Goal: Information Seeking & Learning: Learn about a topic

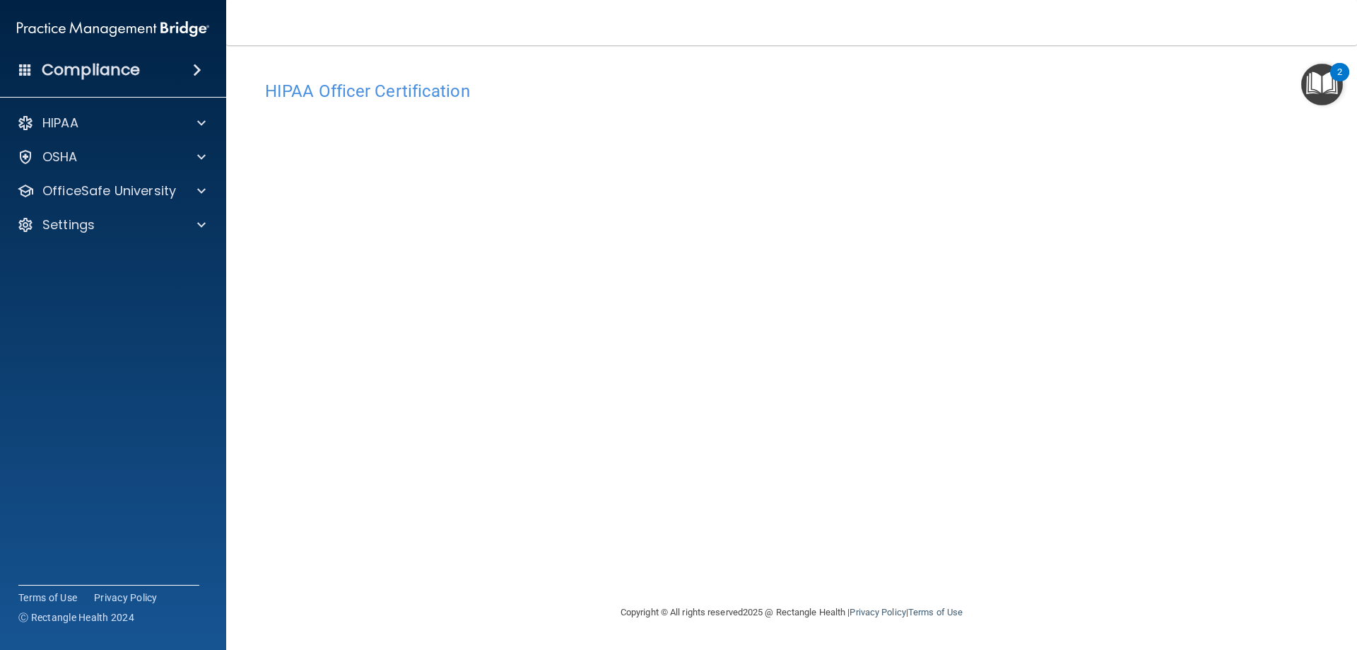
click at [254, 418] on main "HIPAA Officer Certification This course doesn’t expire until . Are you sure you…" at bounding box center [791, 347] width 1131 height 604
click at [258, 305] on div "HIPAA Officer Certification This course doesn’t expire until . Are you sure you…" at bounding box center [791, 339] width 1075 height 530
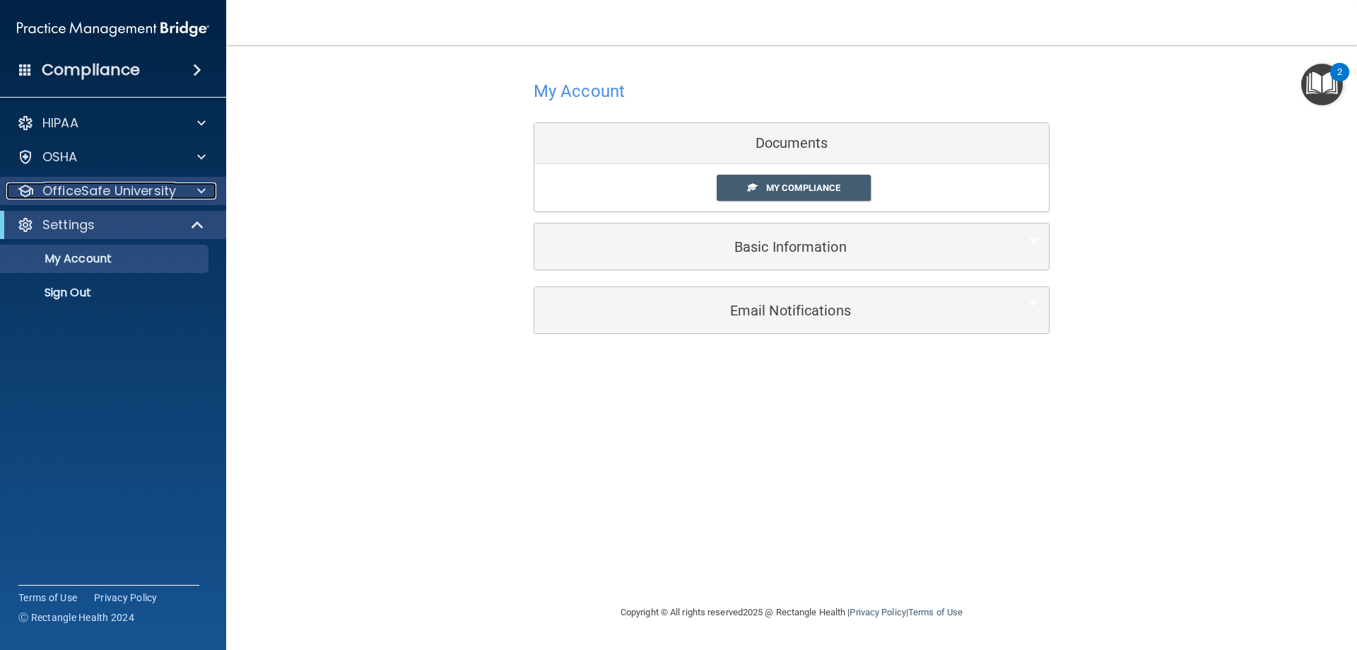
click at [204, 186] on span at bounding box center [201, 190] width 8 height 17
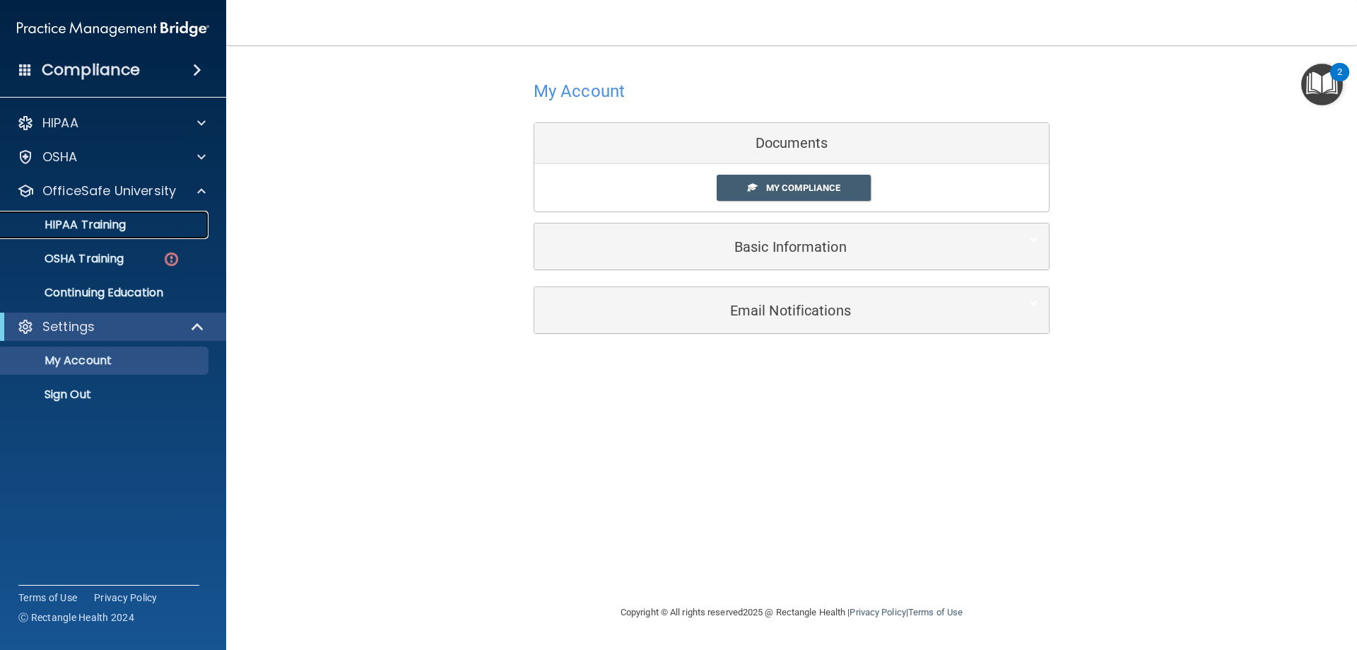
click at [126, 226] on p "HIPAA Training" at bounding box center [67, 225] width 117 height 14
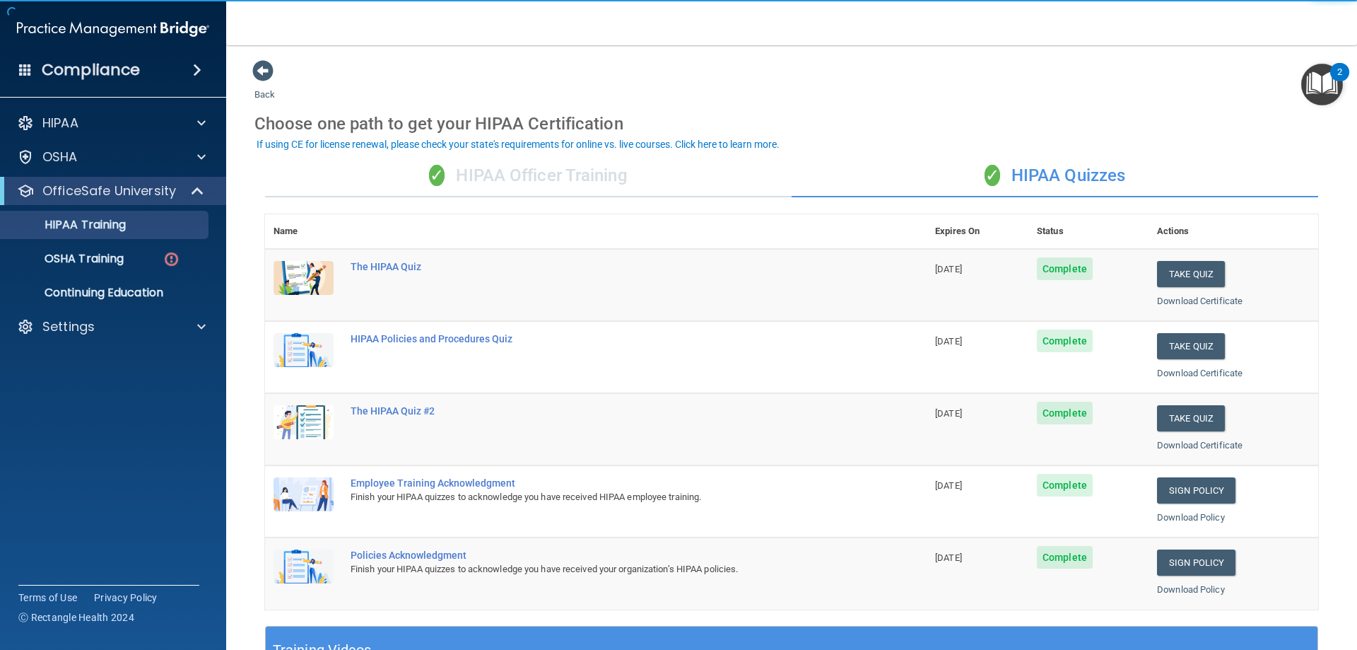
click at [446, 172] on div "✓ HIPAA Officer Training" at bounding box center [528, 176] width 527 height 42
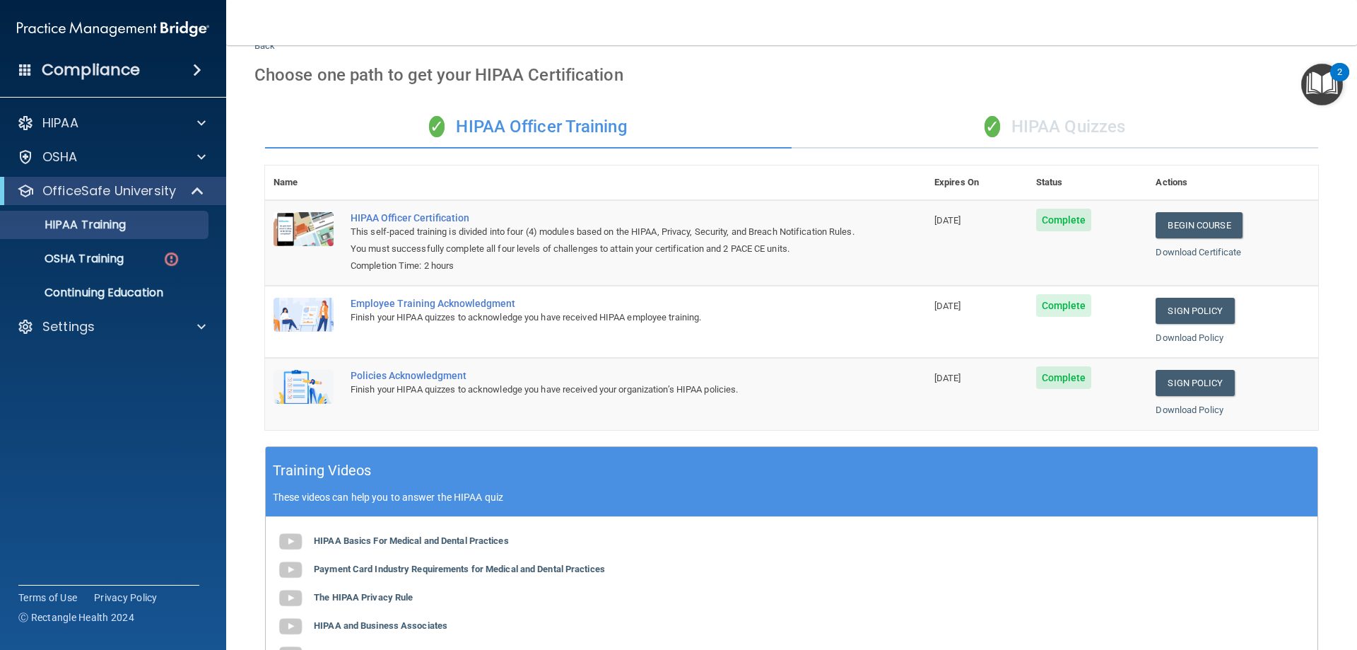
scroll to position [2, 0]
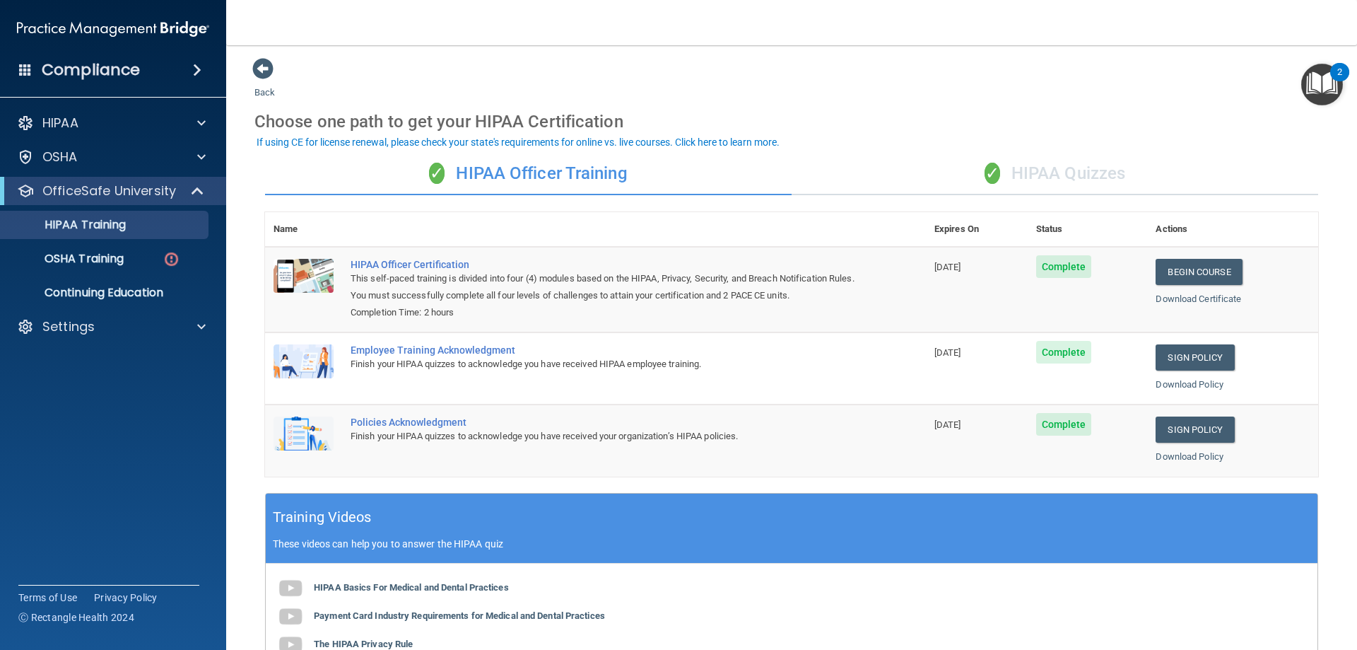
drag, startPoint x: 976, startPoint y: 250, endPoint x: 1023, endPoint y: 213, distance: 60.0
click at [981, 244] on table "Name Expires On Status Actions HIPAA Officer Certification This self-paced trai…" at bounding box center [791, 344] width 1053 height 264
click at [1046, 171] on div "✓ HIPAA Quizzes" at bounding box center [1055, 174] width 527 height 42
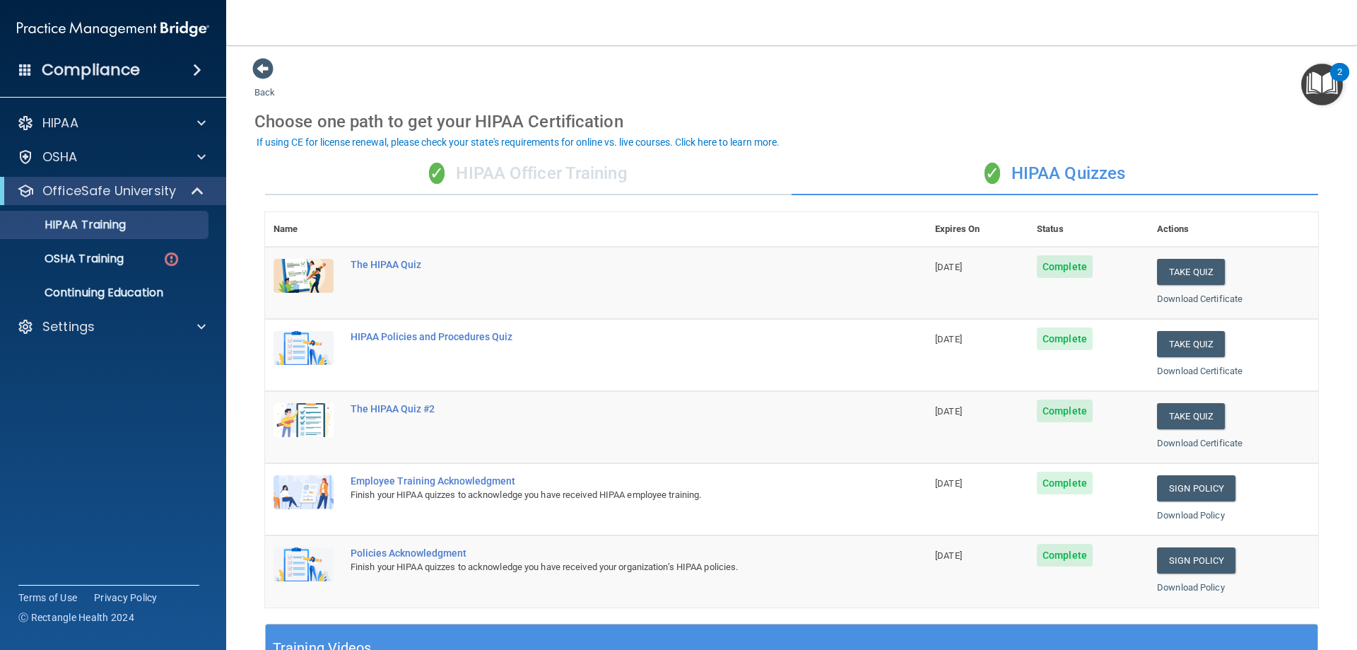
click at [634, 173] on div "✓ HIPAA Officer Training" at bounding box center [528, 174] width 527 height 42
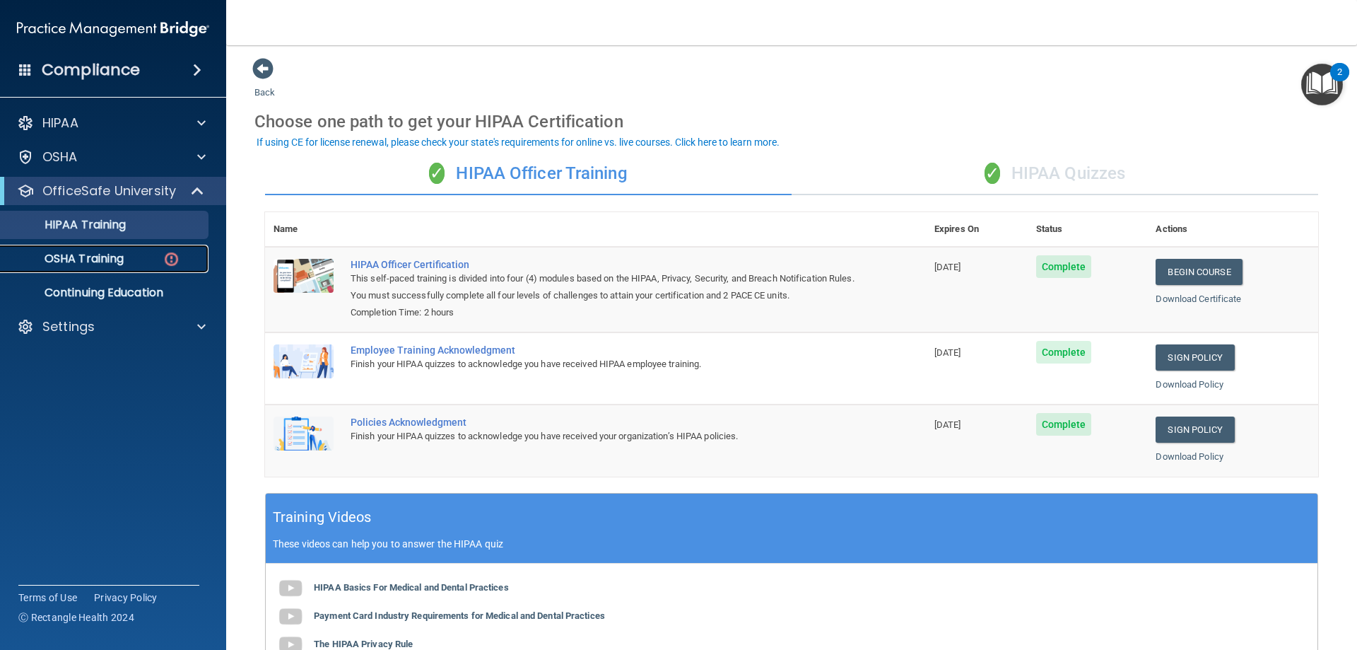
click at [166, 254] on img at bounding box center [172, 259] width 18 height 18
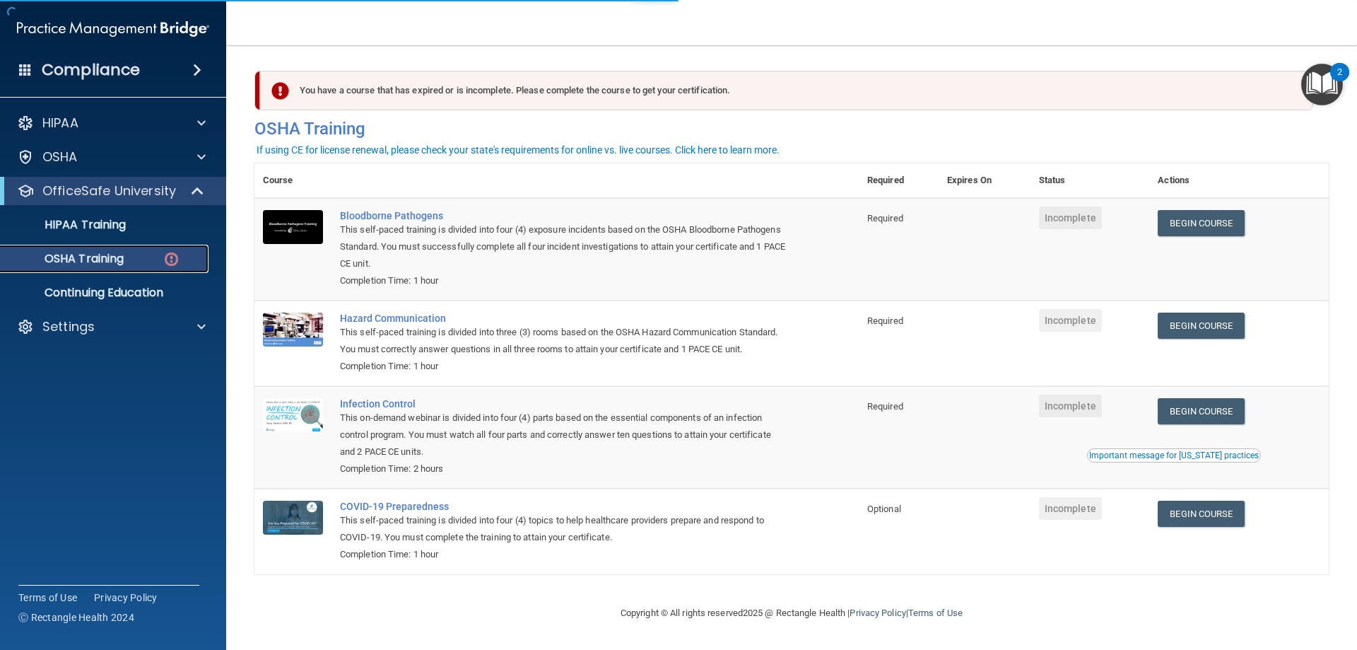
scroll to position [2, 0]
click at [1194, 230] on link "Begin Course" at bounding box center [1201, 223] width 86 height 26
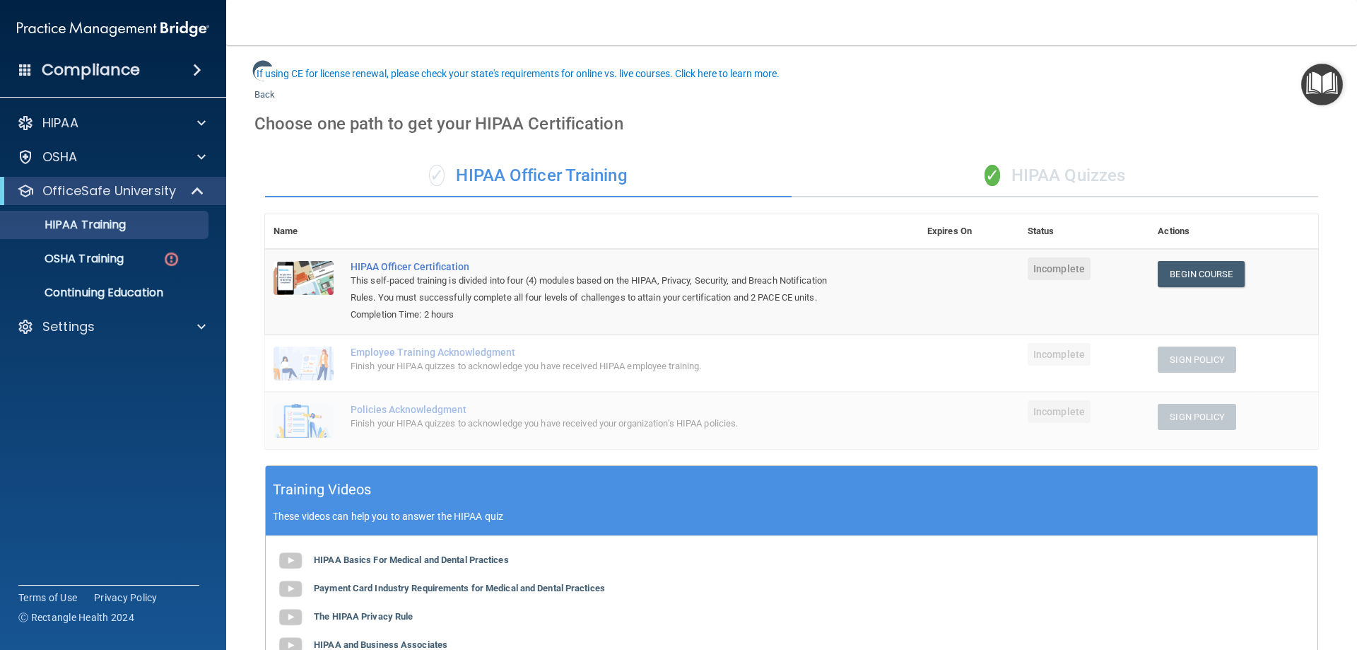
scroll to position [71, 0]
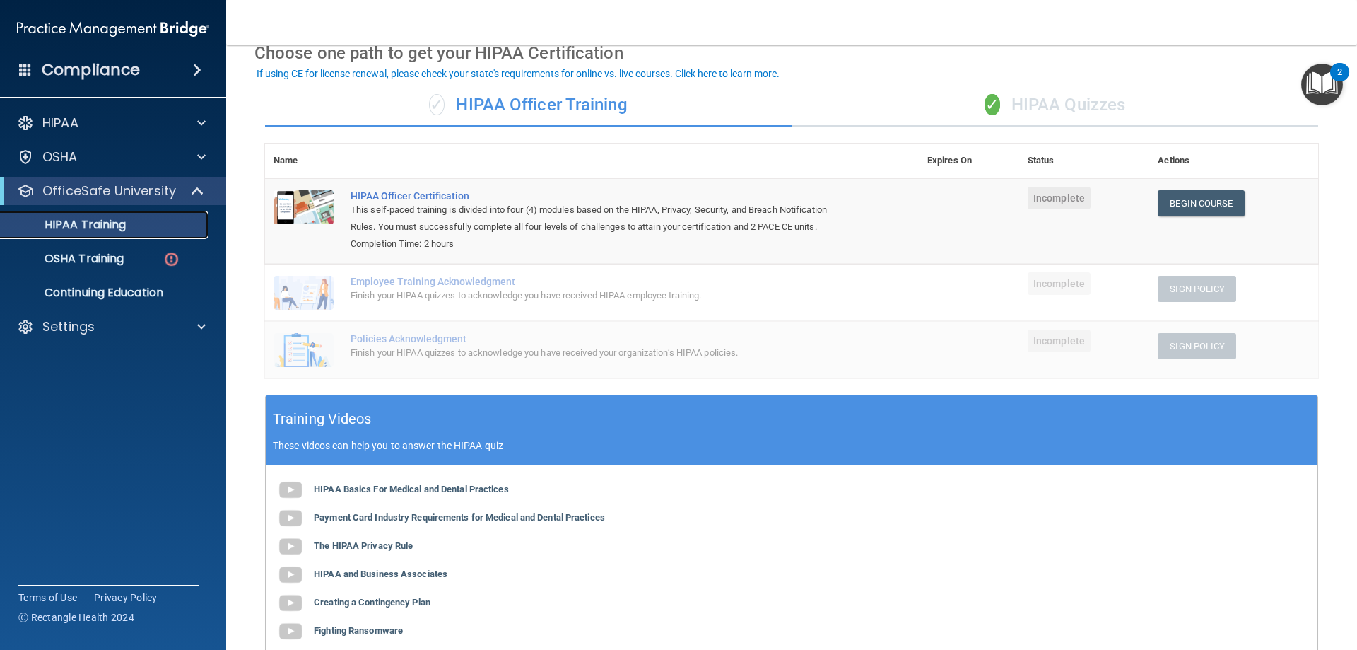
click at [168, 230] on div "HIPAA Training" at bounding box center [105, 225] width 193 height 14
click at [179, 223] on div "HIPAA Training" at bounding box center [105, 225] width 193 height 14
click at [919, 79] on div "✓ HIPAA Officer Training ✓ HIPAA Quizzes Name Expires On Status Actions HIPAA O…" at bounding box center [791, 425] width 1075 height 703
click at [985, 107] on span "✓" at bounding box center [993, 104] width 16 height 21
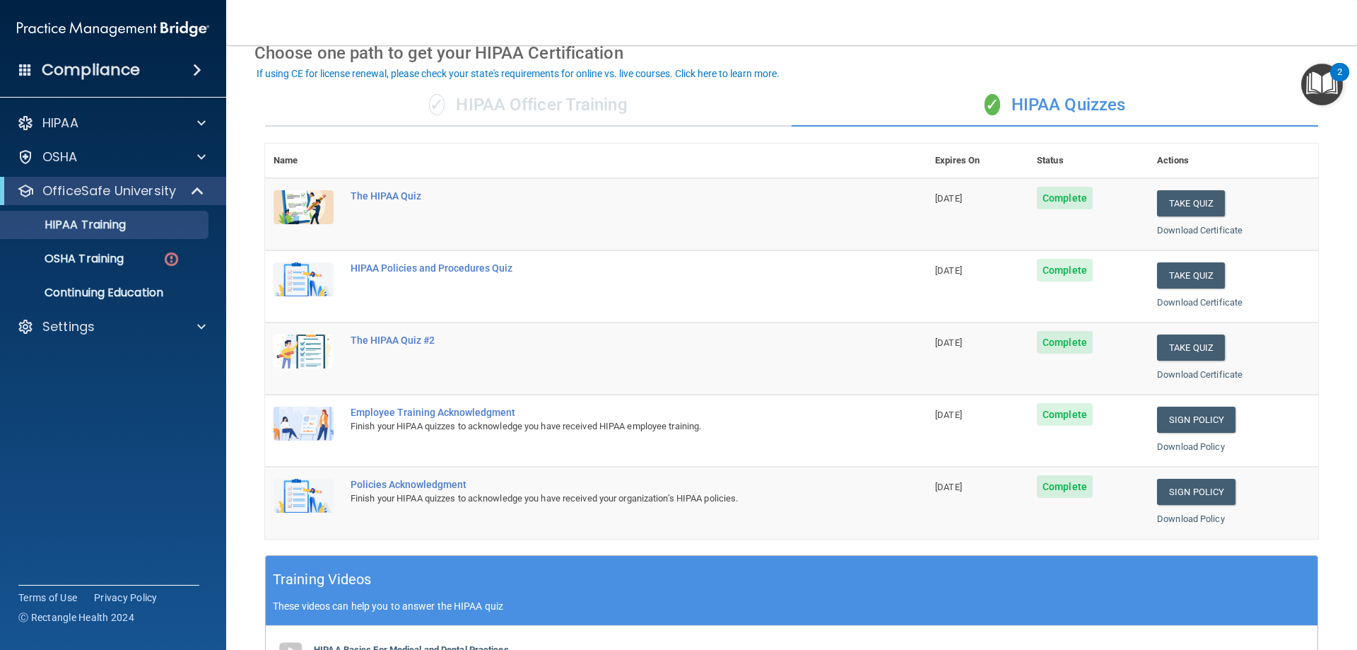
click at [573, 88] on div "✓ HIPAA Officer Training" at bounding box center [528, 105] width 527 height 42
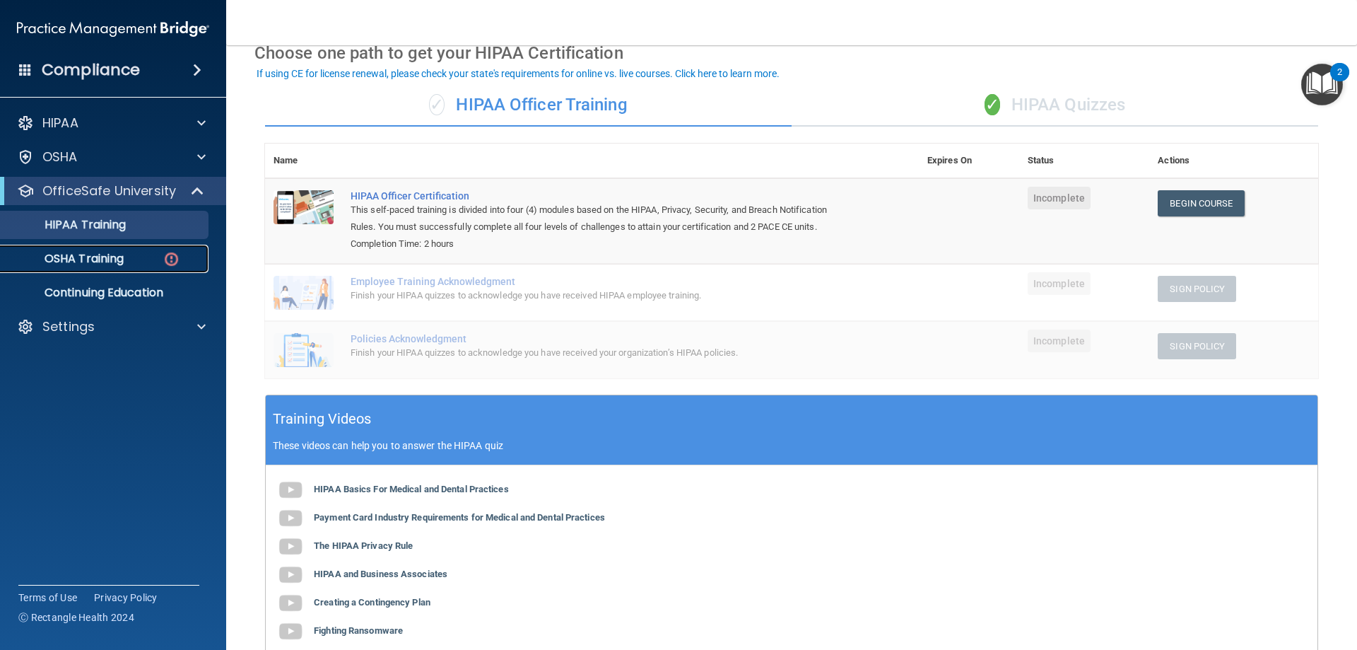
click at [135, 267] on link "OSHA Training" at bounding box center [97, 259] width 223 height 28
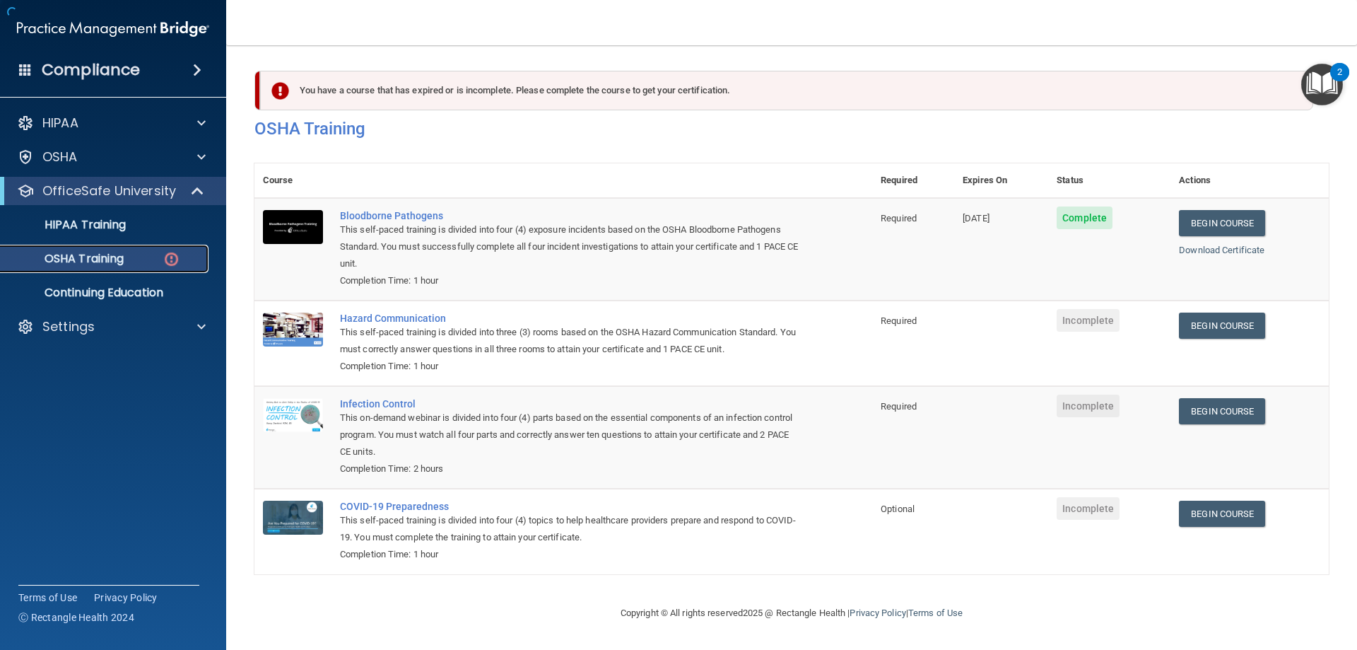
scroll to position [18, 0]
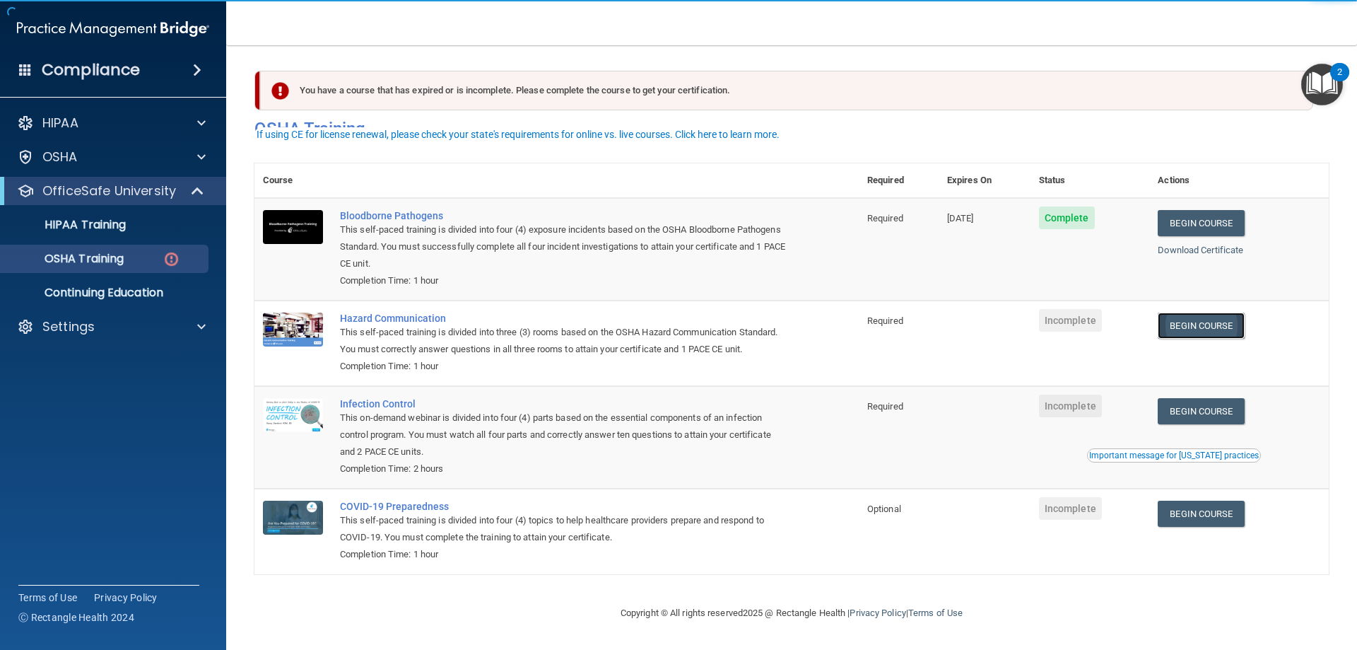
click at [1181, 319] on link "Begin Course" at bounding box center [1201, 325] width 86 height 26
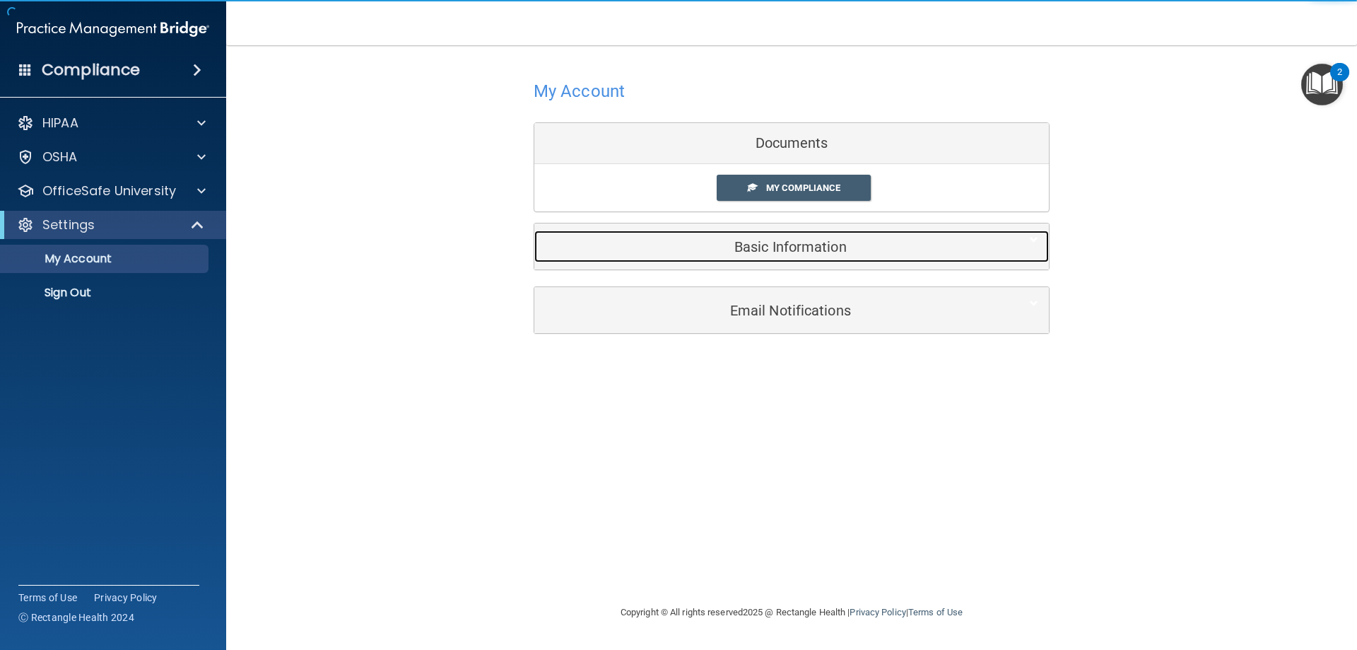
click at [759, 254] on h5 "Basic Information" at bounding box center [770, 247] width 450 height 16
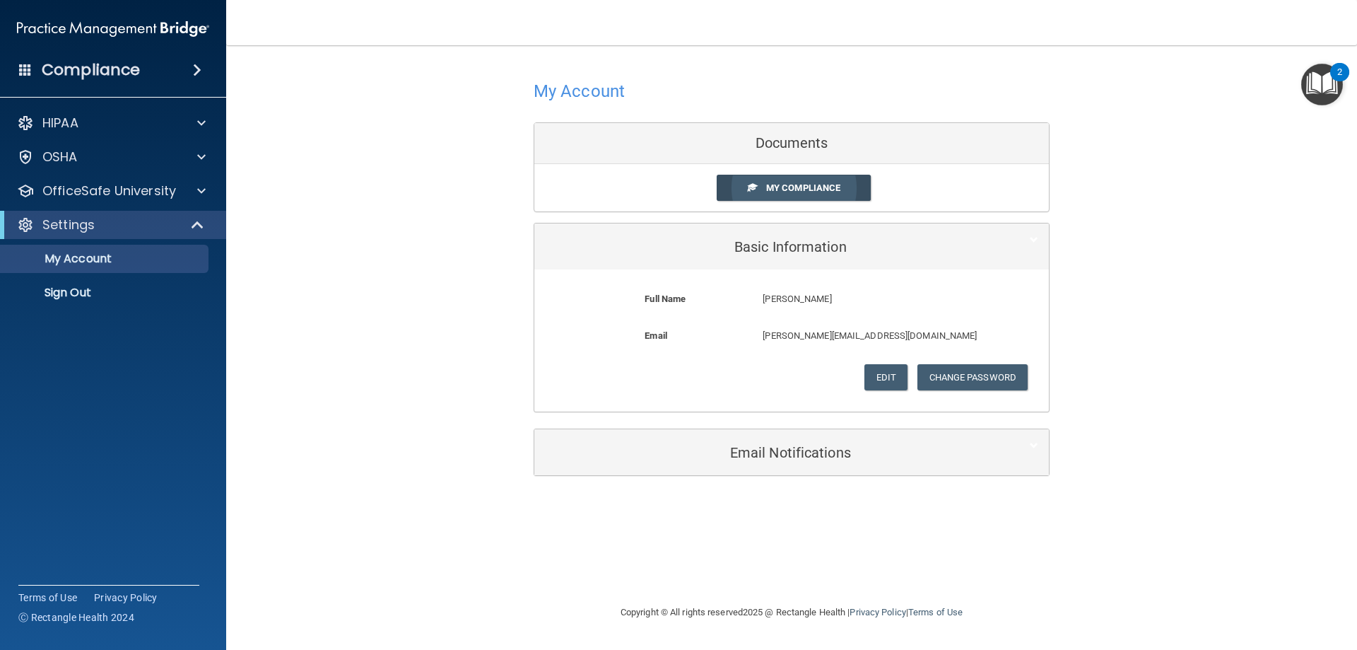
click at [792, 187] on span "My Compliance" at bounding box center [803, 187] width 74 height 11
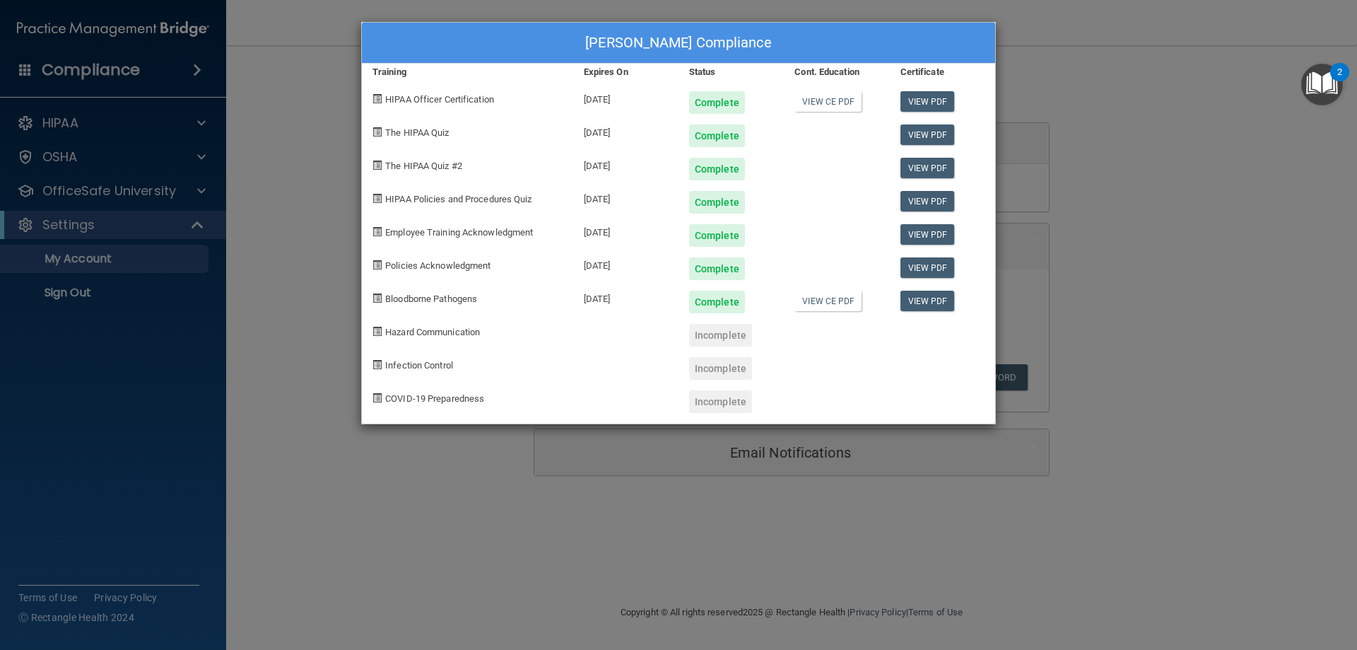
click at [346, 151] on div "Anmolpreet Pannu's Compliance Training Expires On Status Cont. Education Certif…" at bounding box center [678, 325] width 1357 height 650
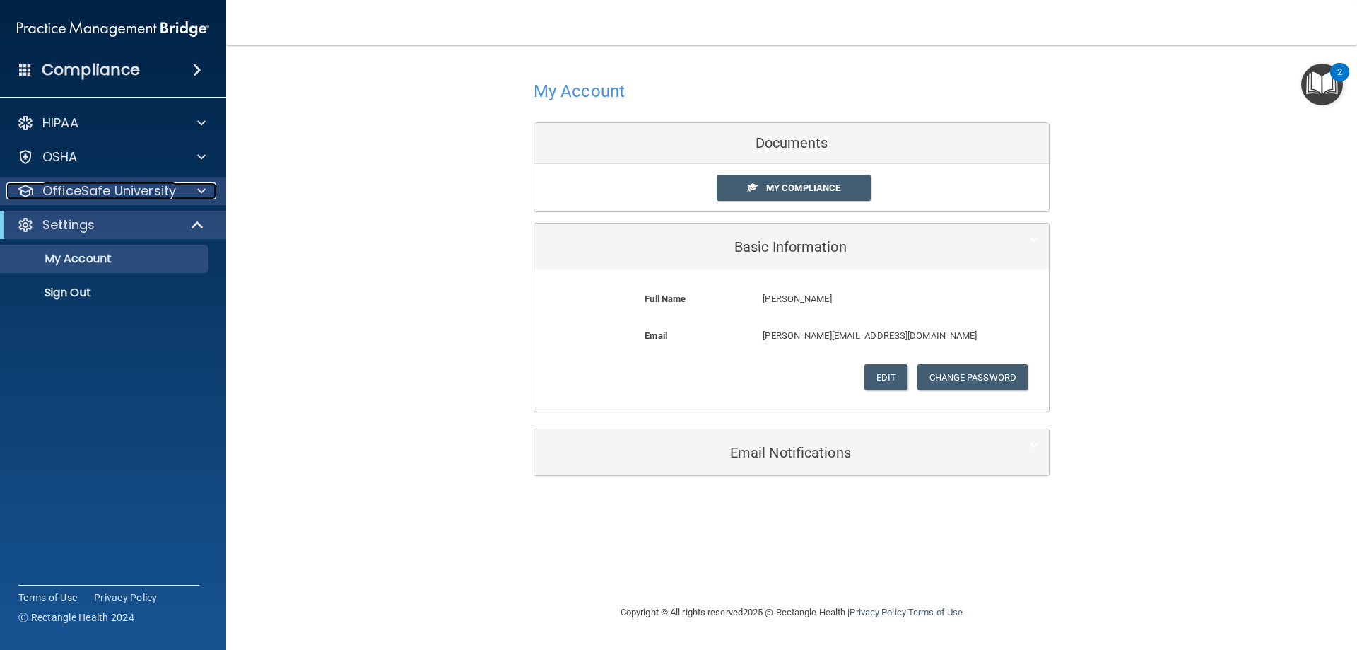
click at [207, 192] on div at bounding box center [199, 190] width 35 height 17
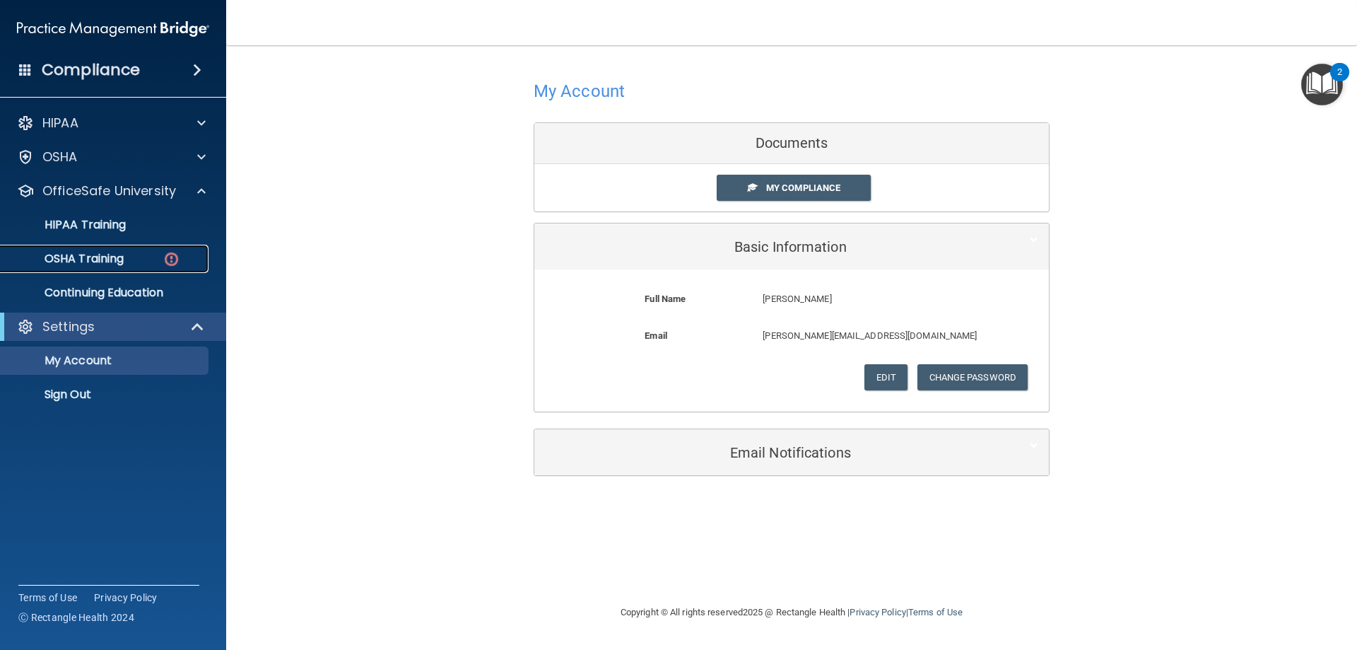
click at [164, 254] on img at bounding box center [172, 259] width 18 height 18
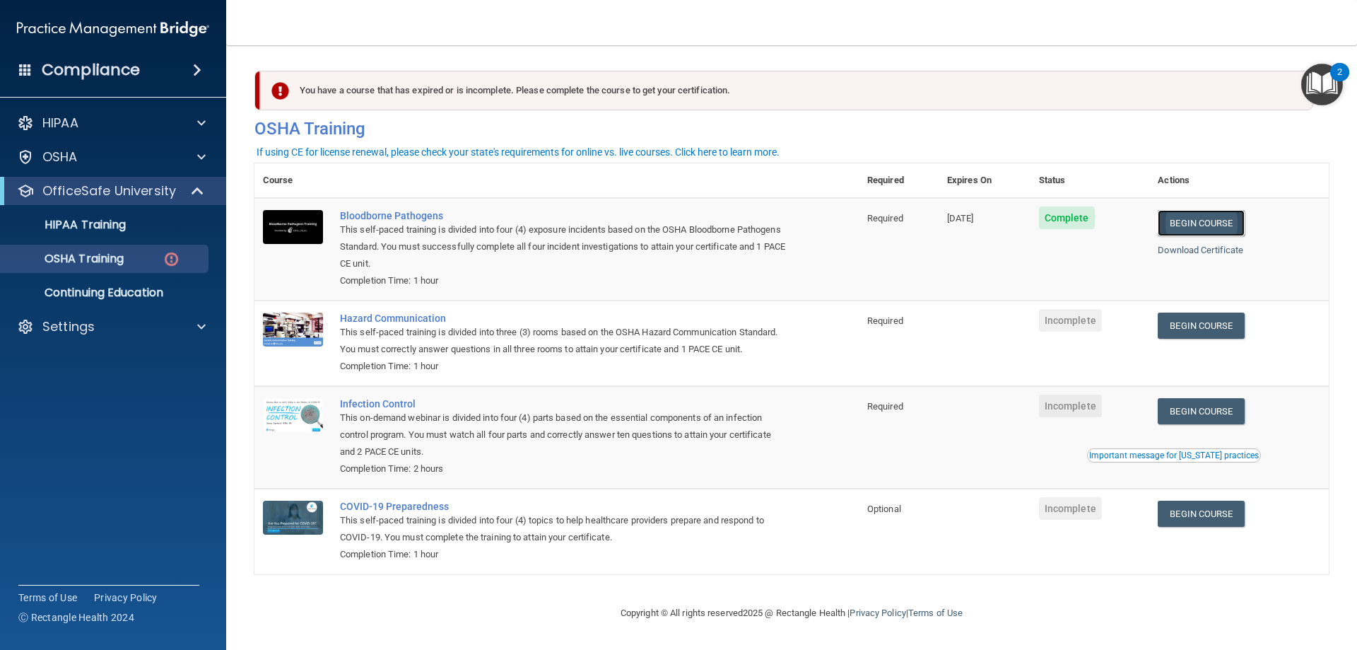
click at [1193, 218] on link "Begin Course" at bounding box center [1201, 223] width 86 height 26
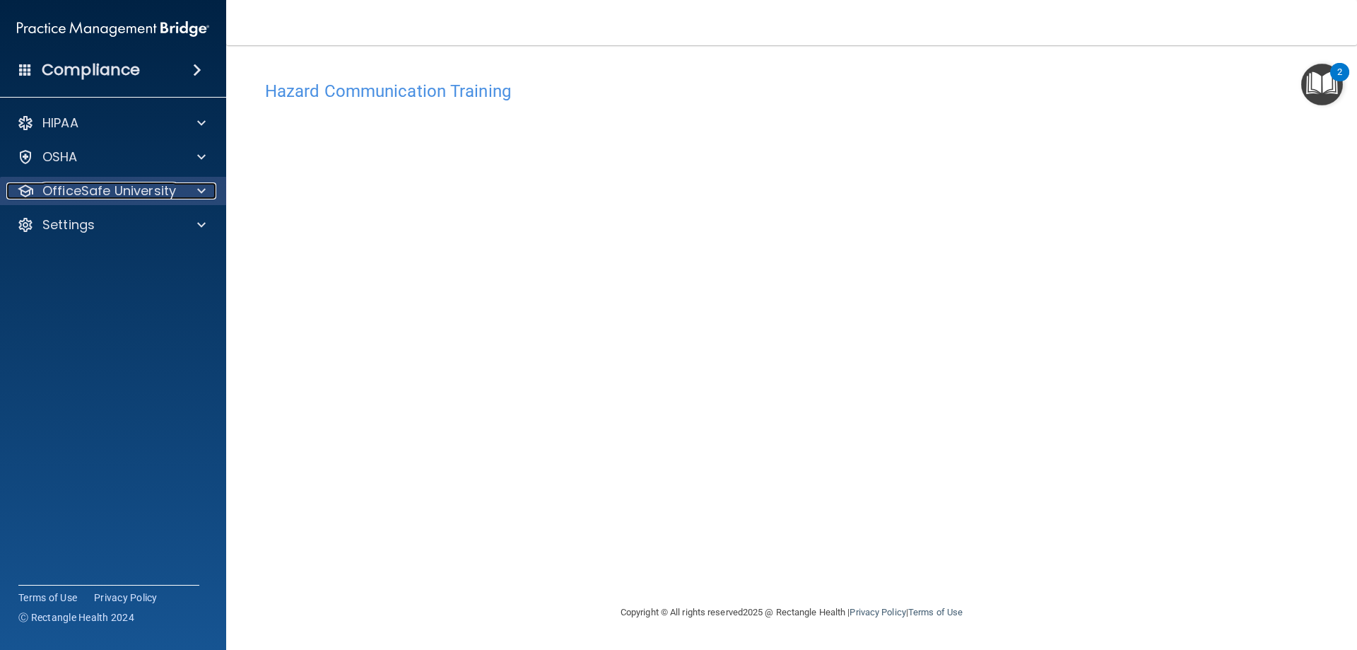
click at [153, 185] on p "OfficeSafe University" at bounding box center [109, 190] width 134 height 17
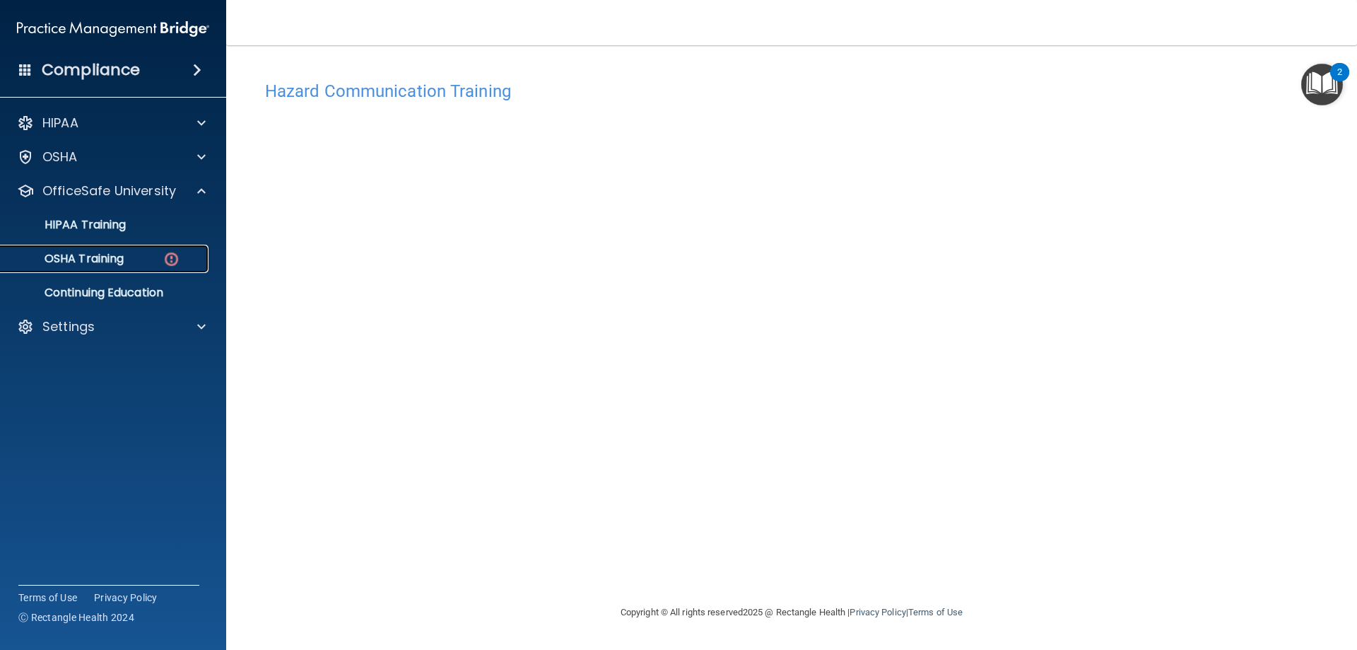
click at [161, 266] on link "OSHA Training" at bounding box center [97, 259] width 223 height 28
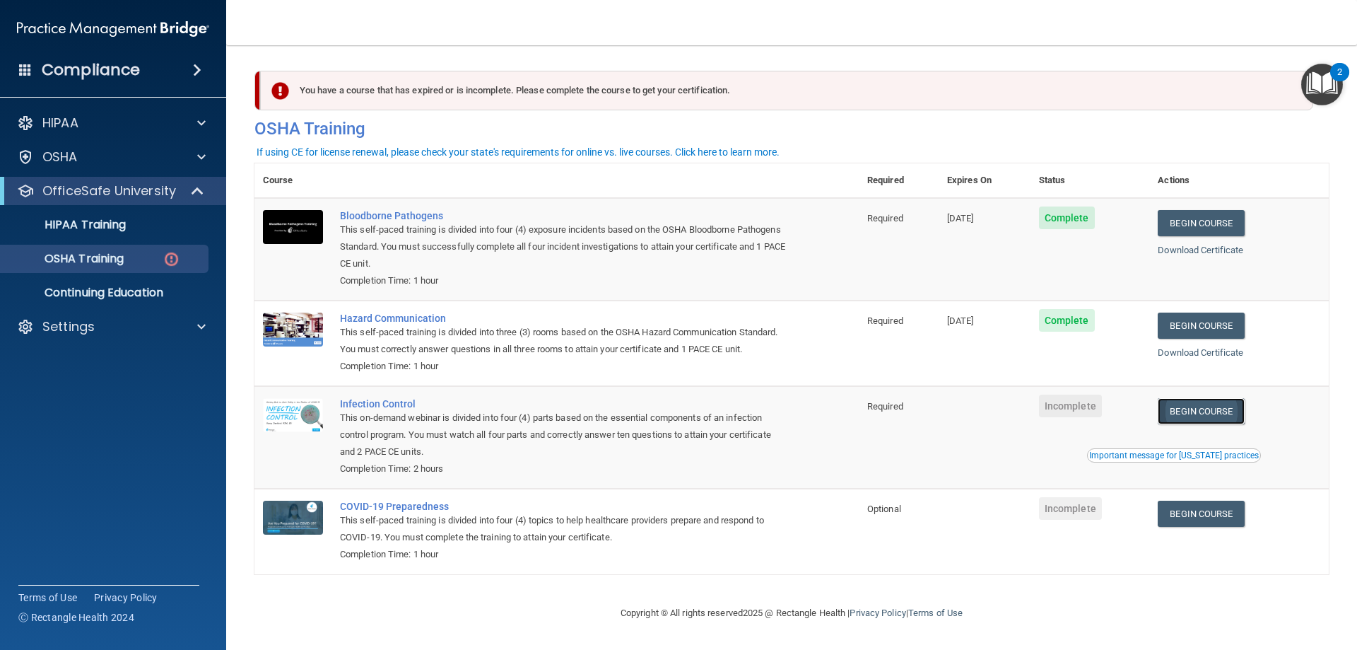
click at [1195, 424] on link "Begin Course" at bounding box center [1201, 411] width 86 height 26
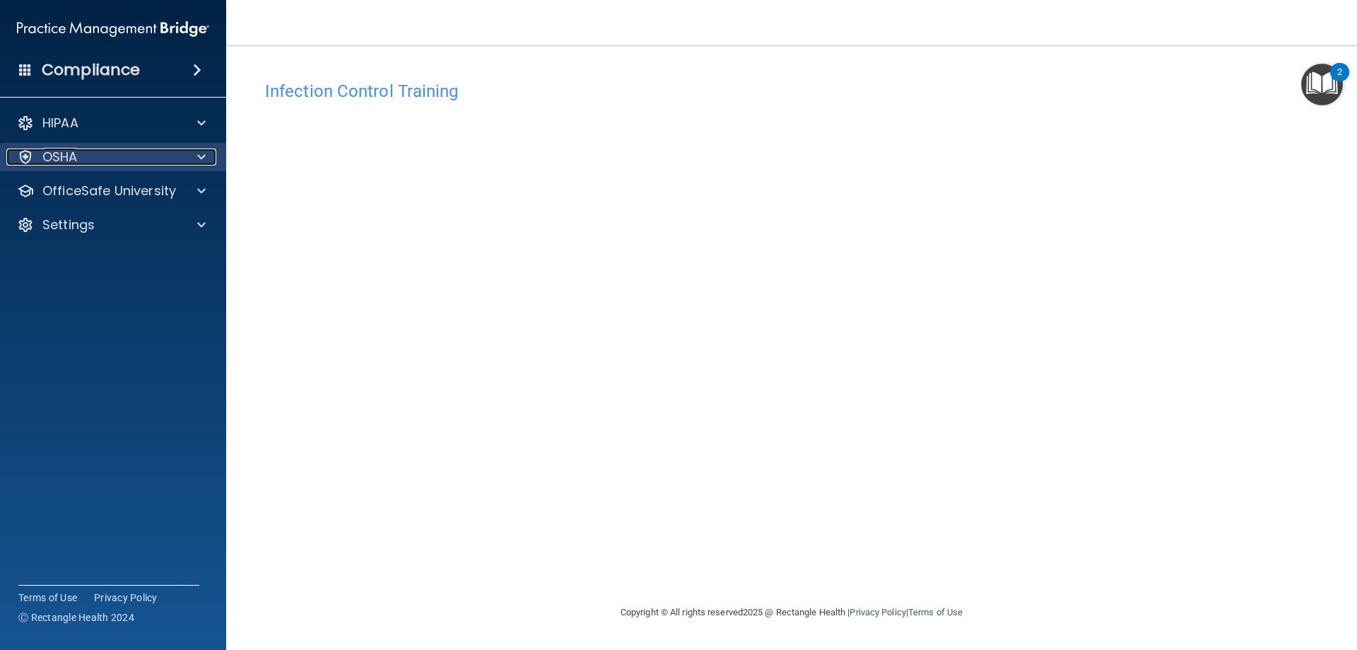
click at [59, 164] on p "OSHA" at bounding box center [59, 156] width 35 height 17
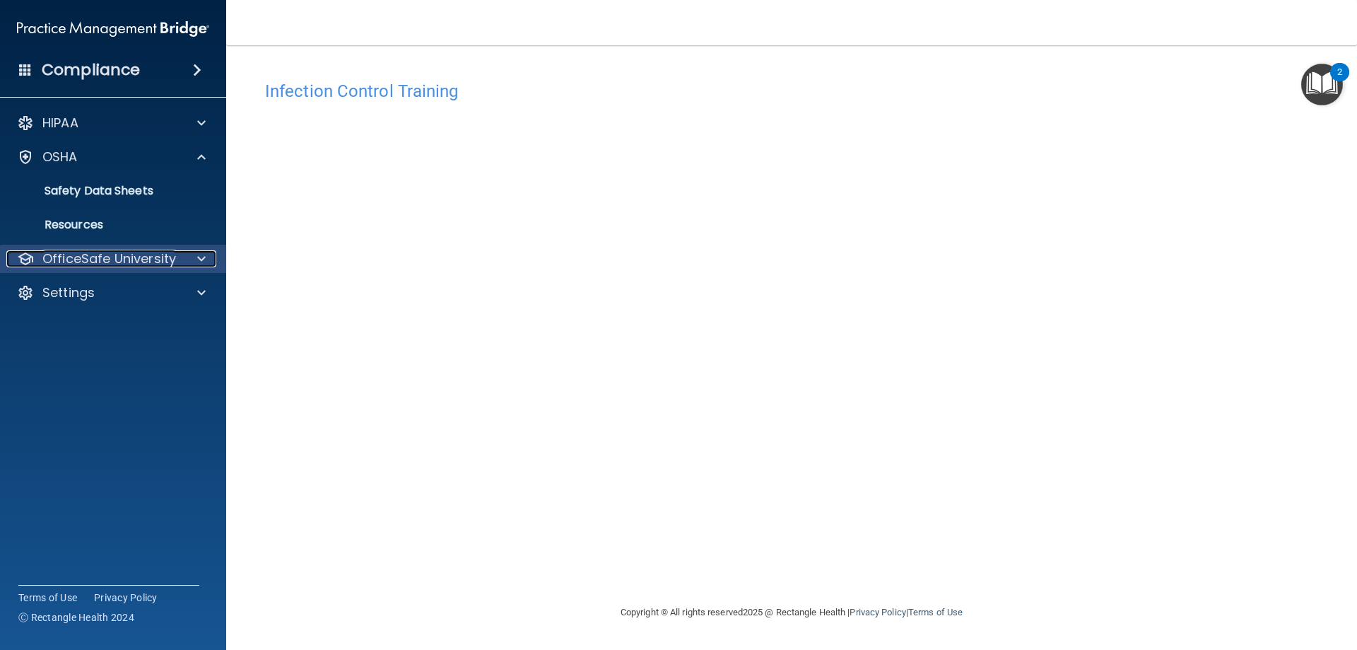
click at [137, 265] on p "OfficeSafe University" at bounding box center [109, 258] width 134 height 17
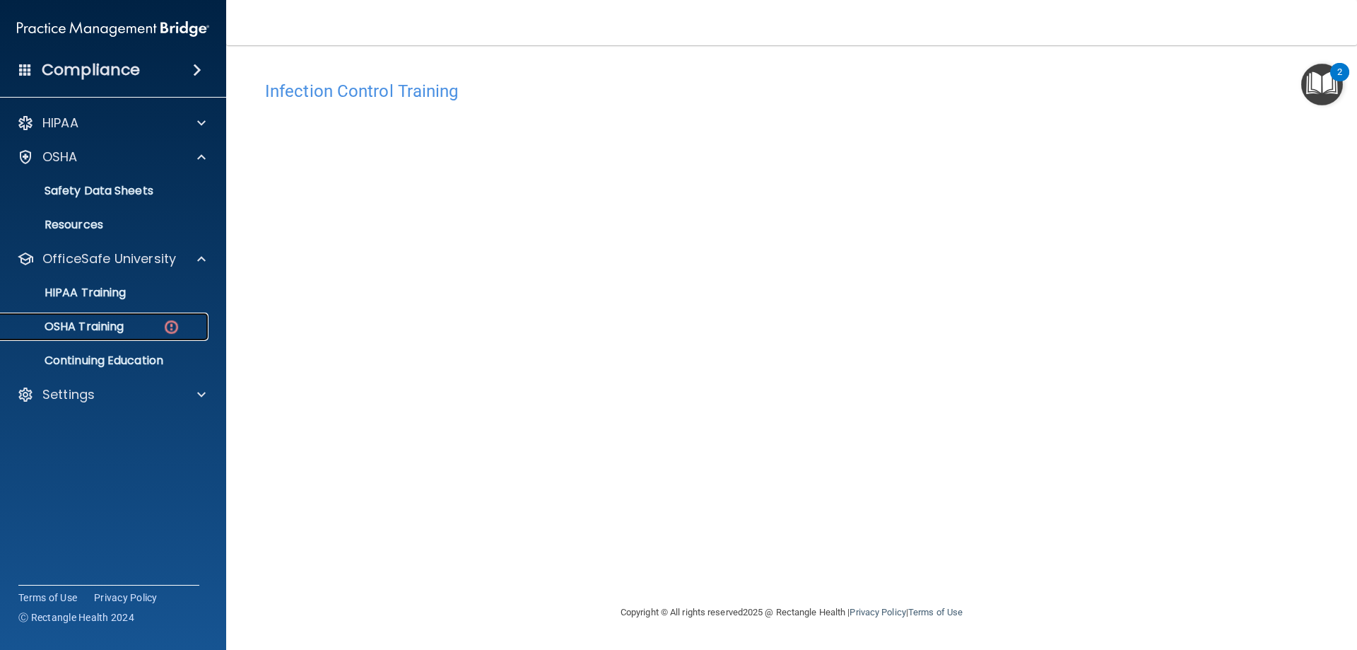
click at [141, 316] on link "OSHA Training" at bounding box center [97, 326] width 223 height 28
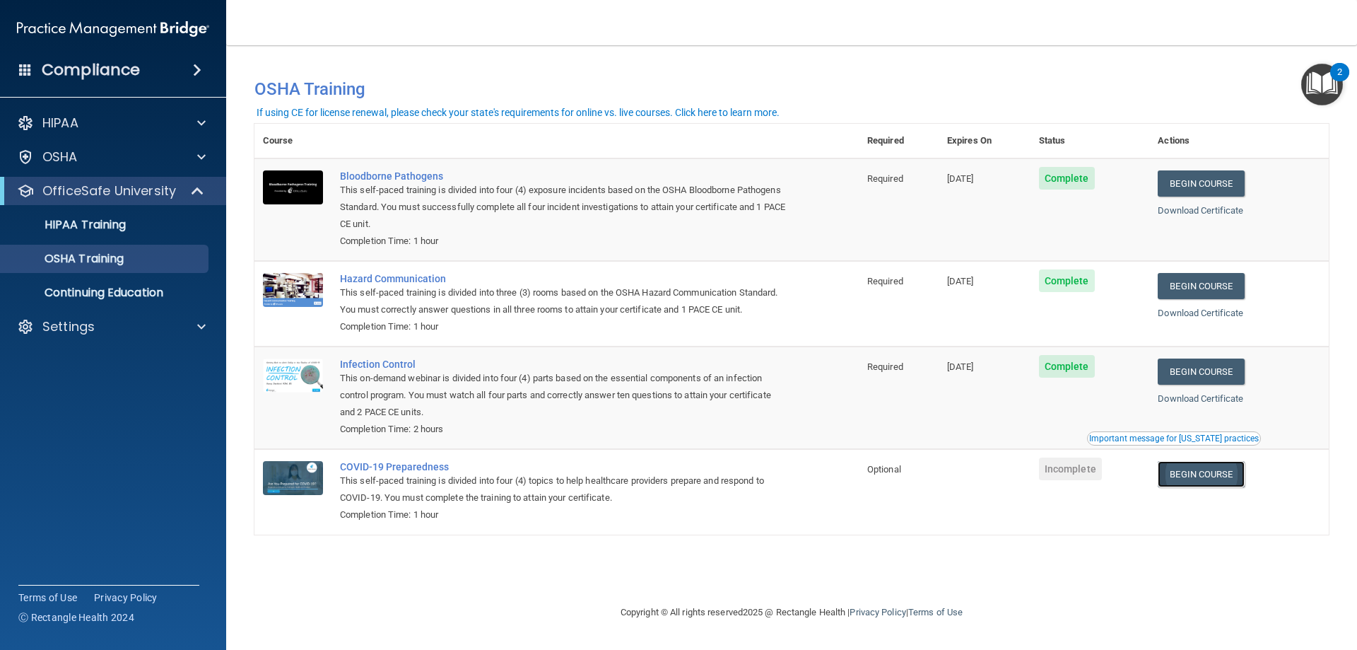
click at [1244, 484] on link "Begin Course" at bounding box center [1201, 474] width 86 height 26
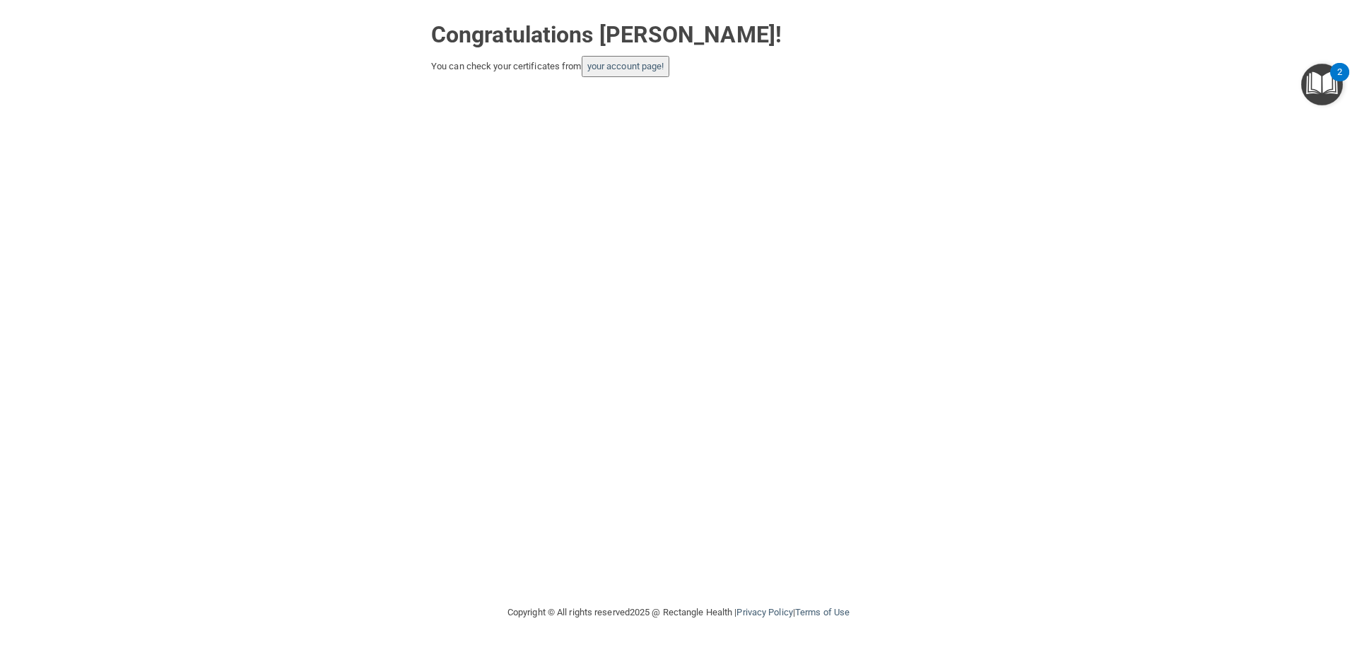
click at [640, 85] on div "Congratulations [PERSON_NAME]! You can check your certificates from your accoun…" at bounding box center [678, 301] width 1301 height 575
click at [627, 70] on link "your account page!" at bounding box center [625, 66] width 77 height 11
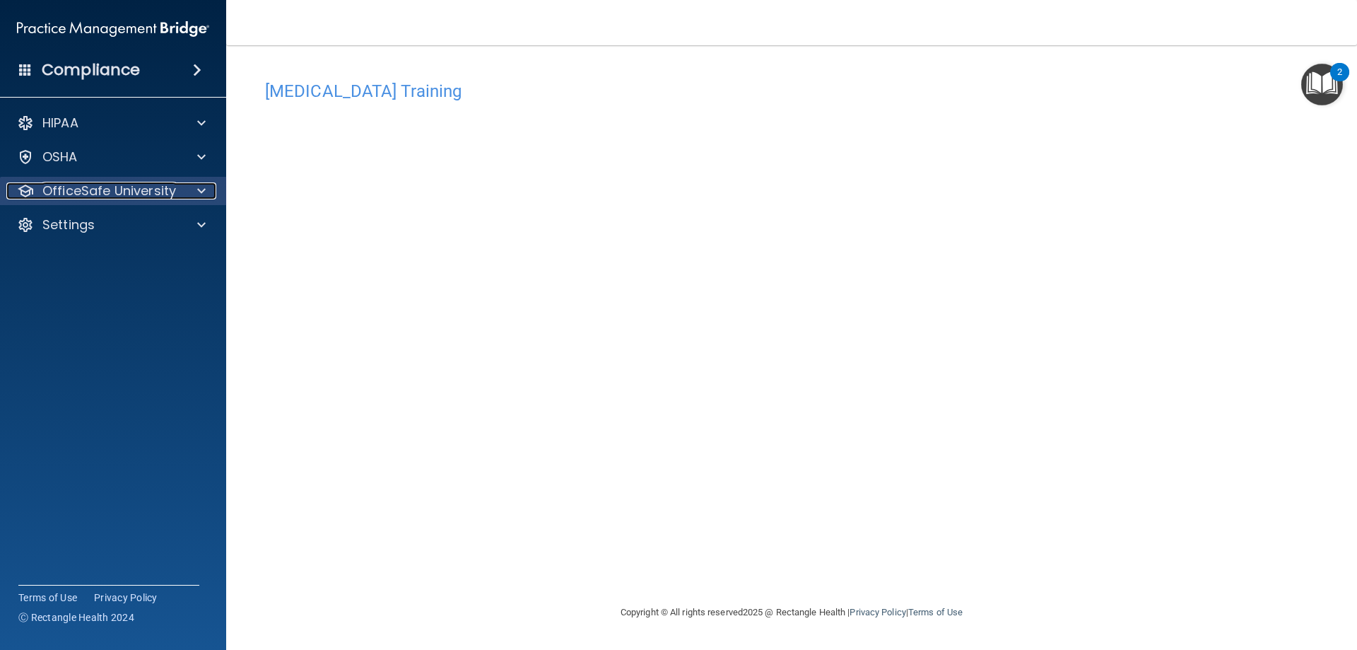
click at [185, 188] on div at bounding box center [199, 190] width 35 height 17
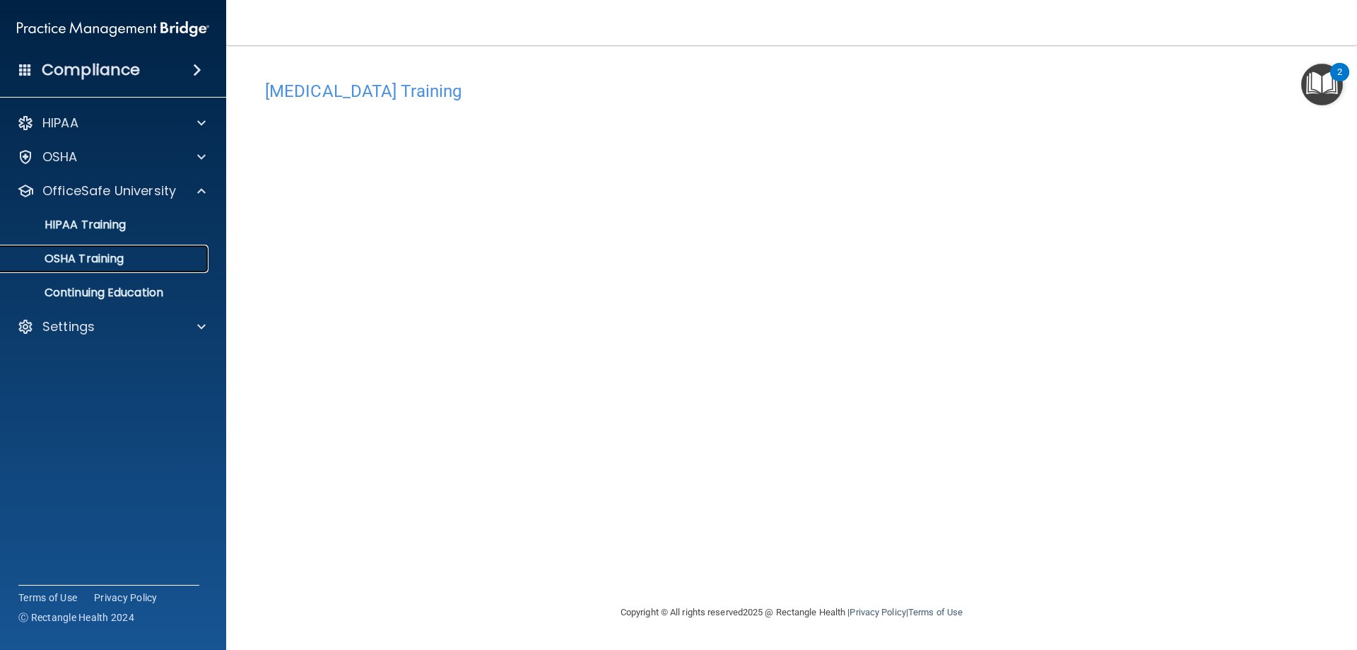
click at [149, 259] on div "OSHA Training" at bounding box center [105, 259] width 193 height 14
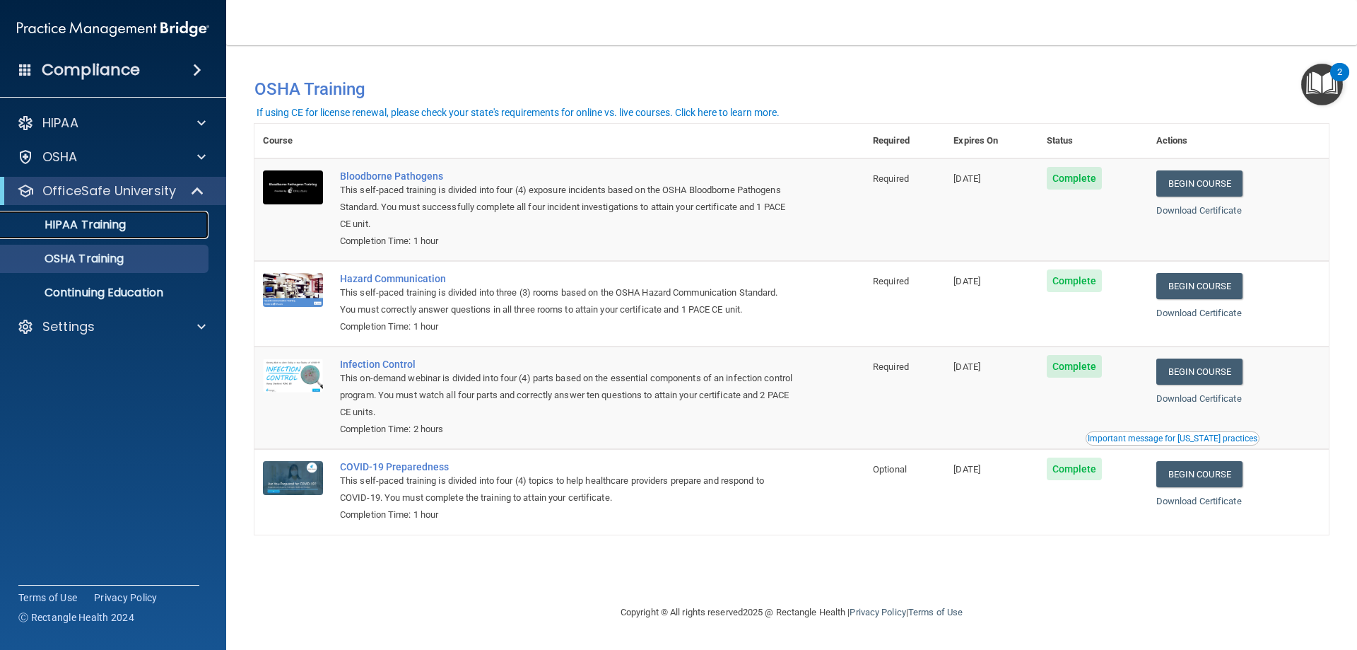
click at [108, 223] on p "HIPAA Training" at bounding box center [67, 225] width 117 height 14
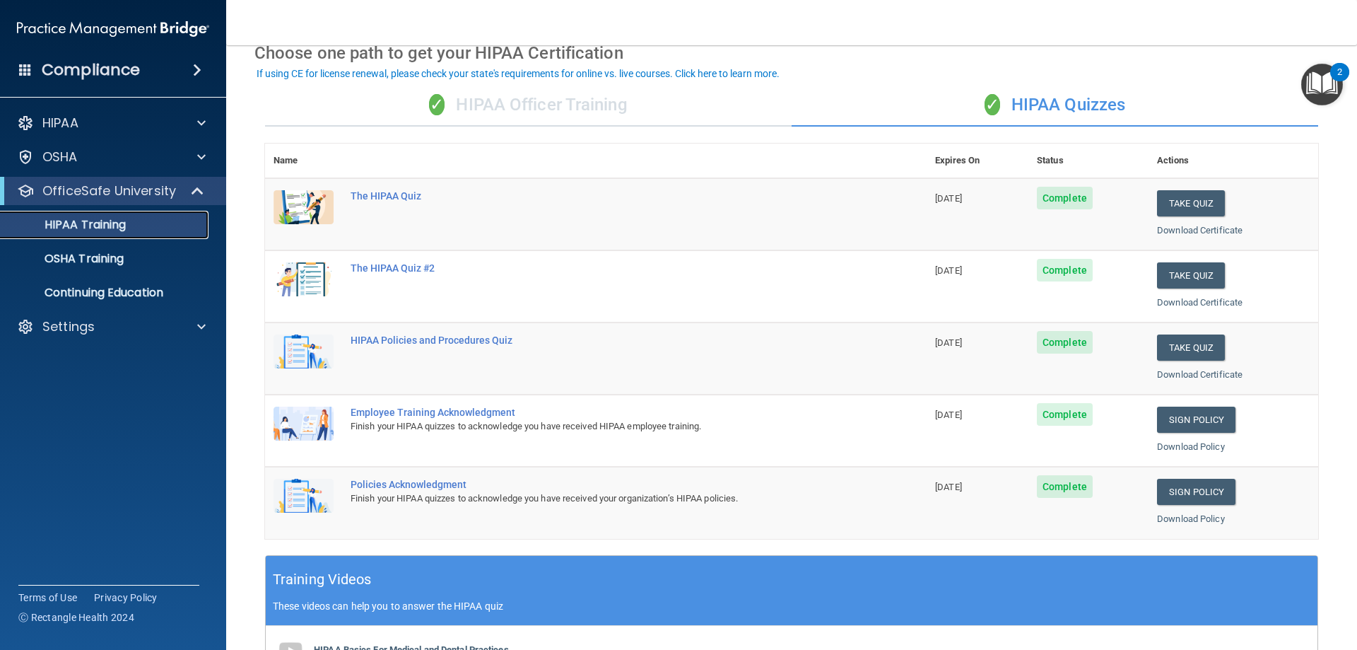
scroll to position [212, 0]
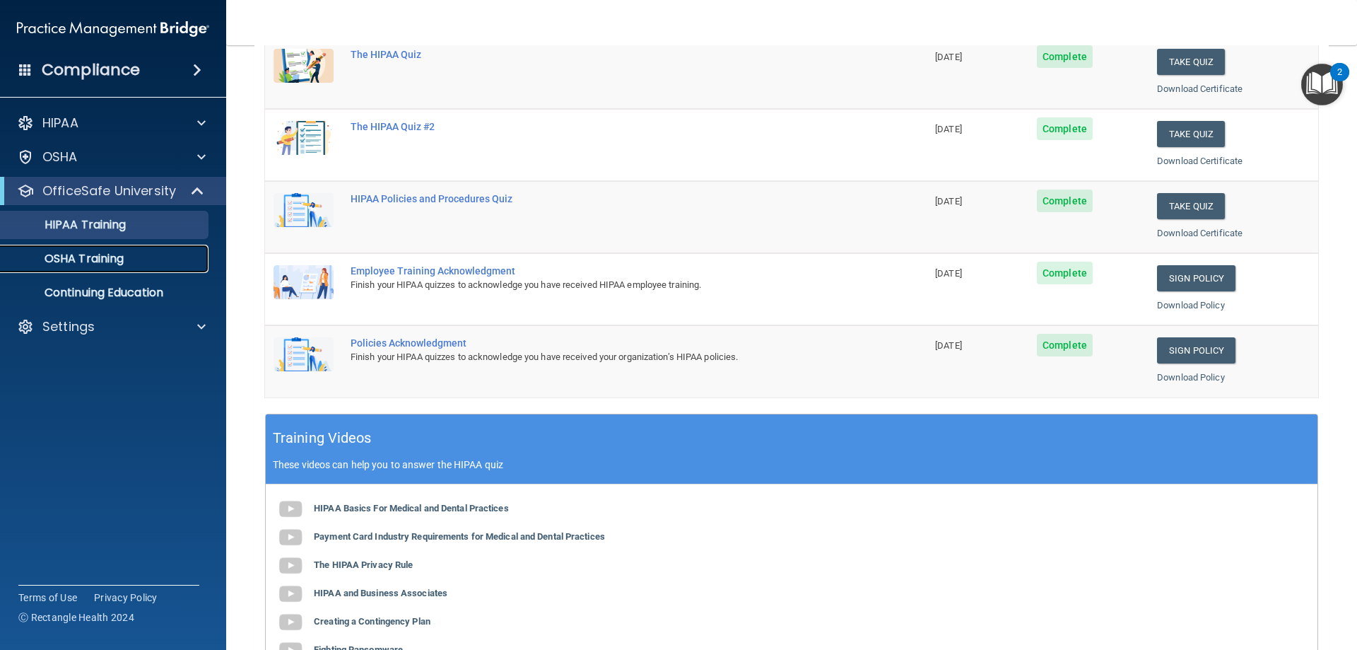
click at [104, 264] on p "OSHA Training" at bounding box center [66, 259] width 115 height 14
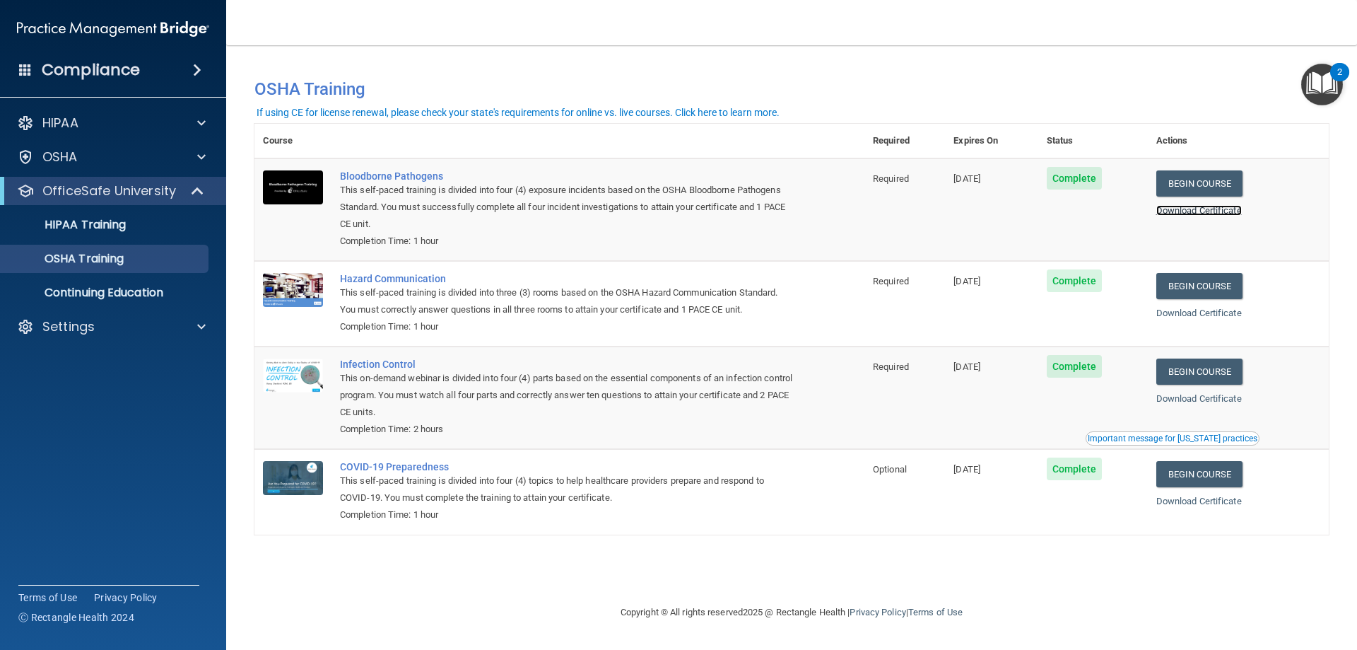
click at [1237, 209] on link "Download Certificate" at bounding box center [1200, 210] width 86 height 11
